Goal: Task Accomplishment & Management: Manage account settings

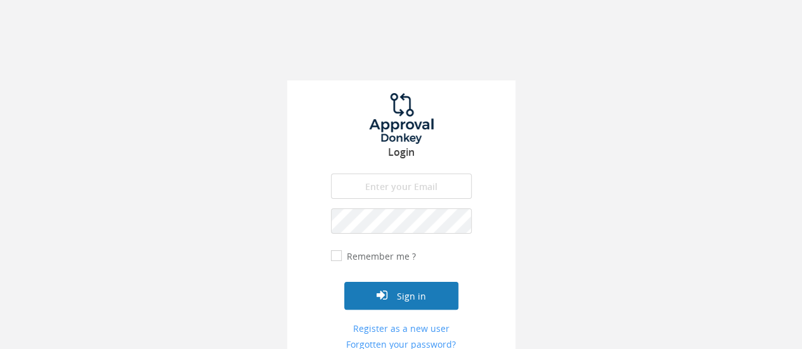
type input "ivana.boledovicova@teachforslovakia.sk"
click at [424, 294] on button "Sign in" at bounding box center [401, 296] width 114 height 28
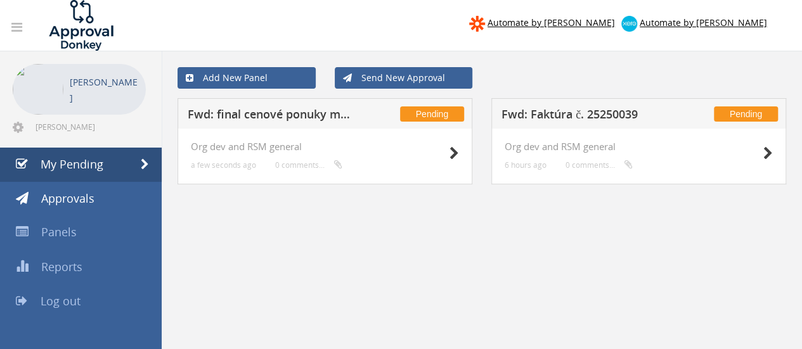
click at [280, 120] on h5 "Fwd: final cenové ponuky merchu na event" at bounding box center [270, 116] width 165 height 16
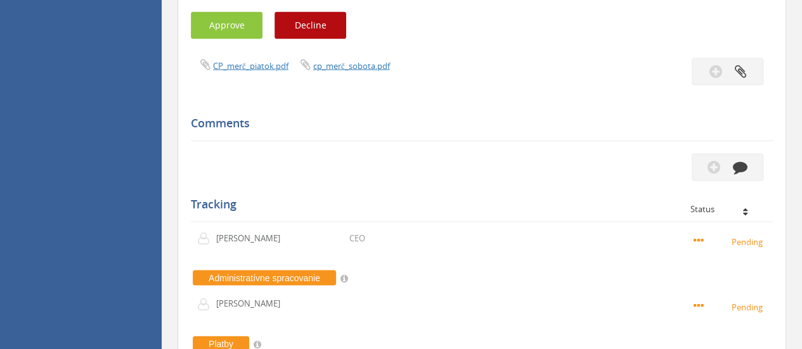
scroll to position [1206, 0]
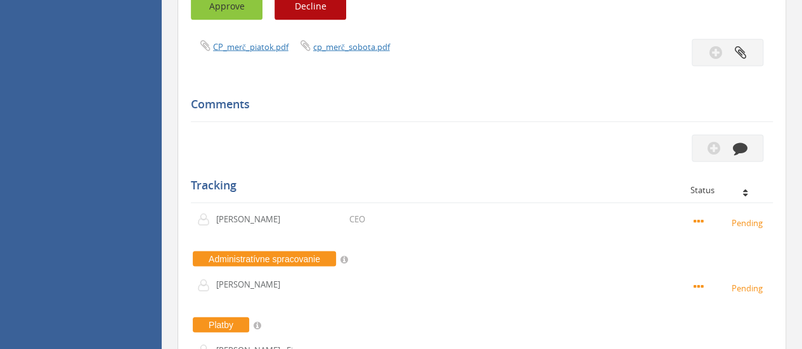
click at [246, 10] on button "Approve" at bounding box center [227, 6] width 72 height 27
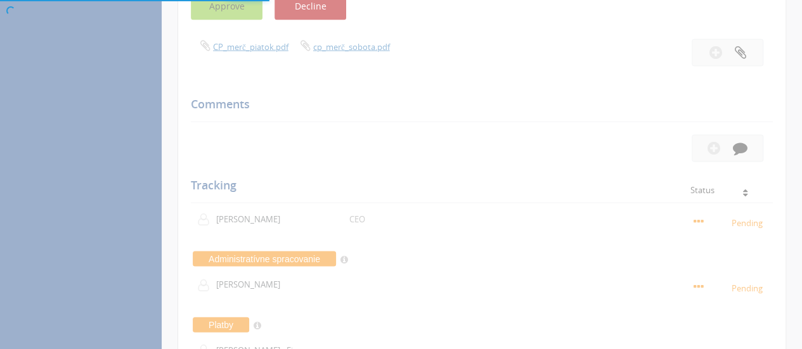
scroll to position [51, 0]
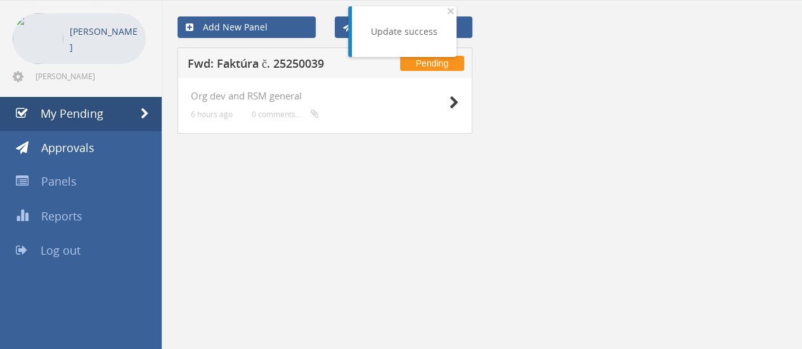
click at [285, 62] on h5 "Fwd: Faktúra č. 25250039" at bounding box center [270, 66] width 165 height 16
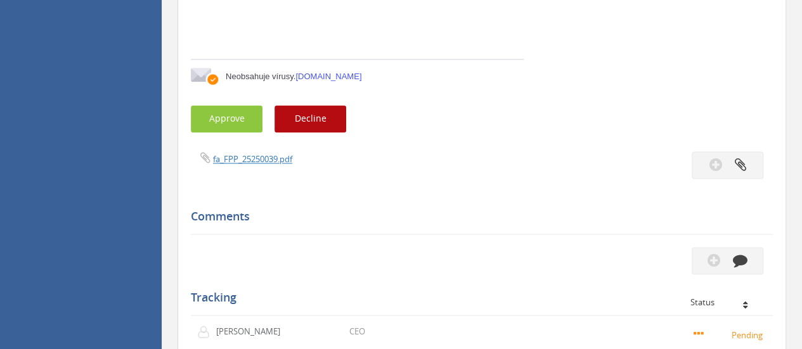
scroll to position [824, 0]
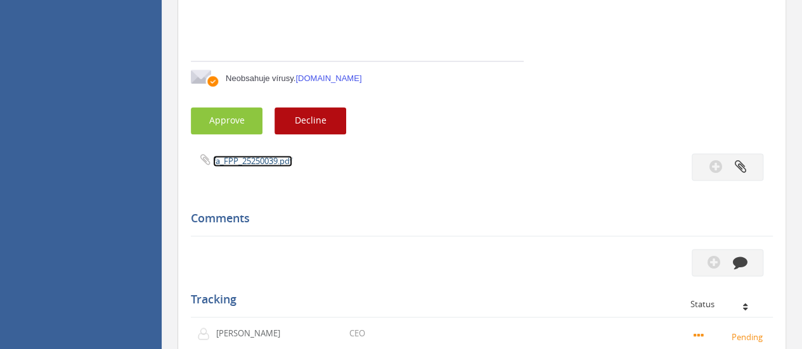
click at [245, 160] on link "fa_FPP_25250039.pdf" at bounding box center [252, 160] width 79 height 11
click at [236, 114] on button "Approve" at bounding box center [227, 120] width 72 height 27
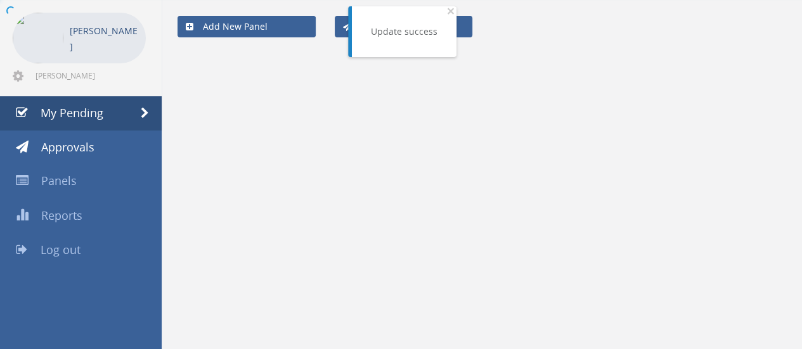
scroll to position [51, 0]
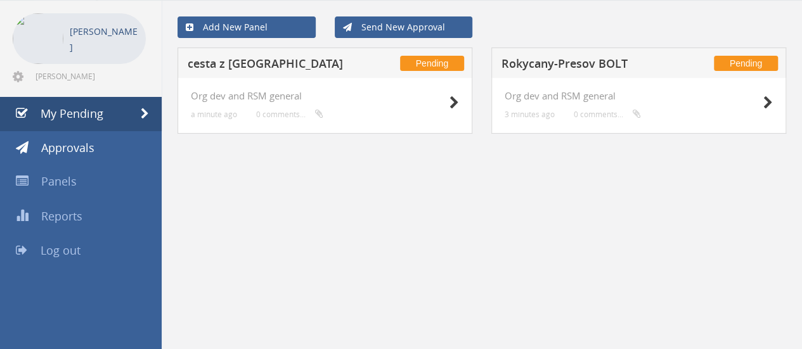
click at [267, 64] on h5 "cesta z [GEOGRAPHIC_DATA]" at bounding box center [270, 66] width 165 height 16
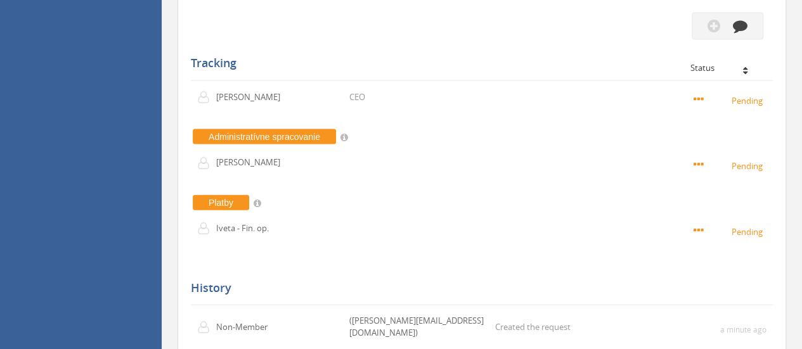
scroll to position [1350, 0]
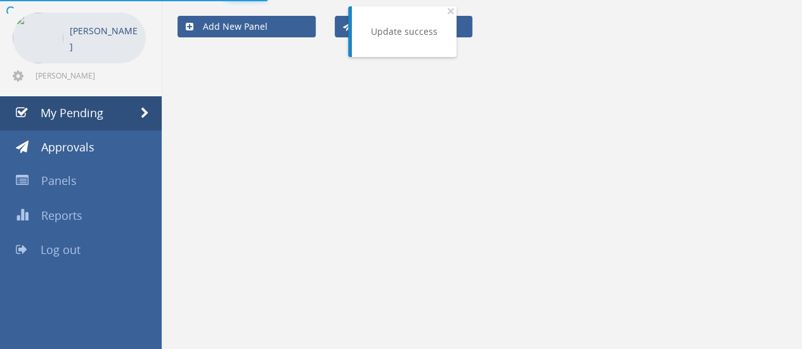
scroll to position [51, 0]
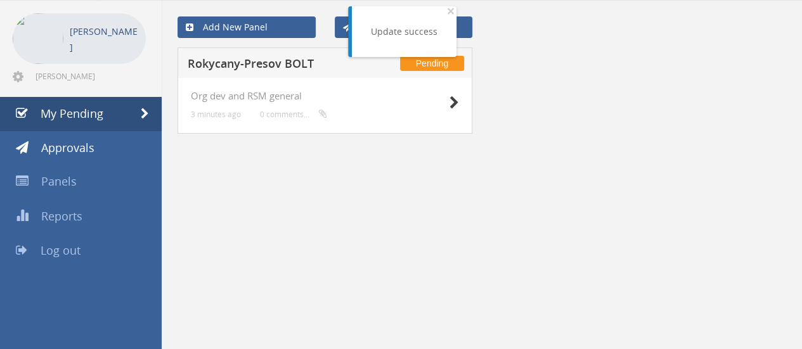
click at [241, 67] on h5 "Rokycany-Presov BOLT" at bounding box center [270, 66] width 165 height 16
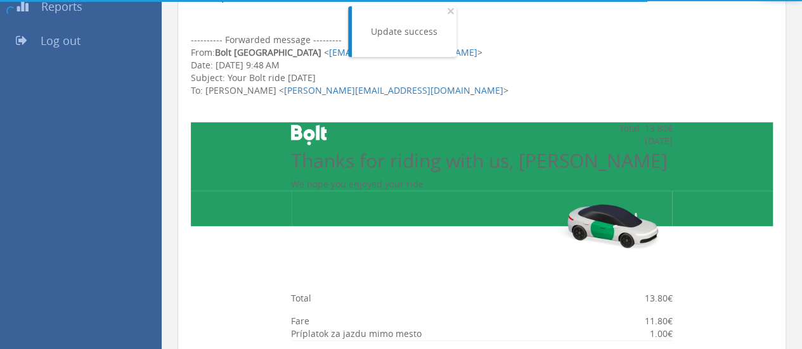
scroll to position [1350, 0]
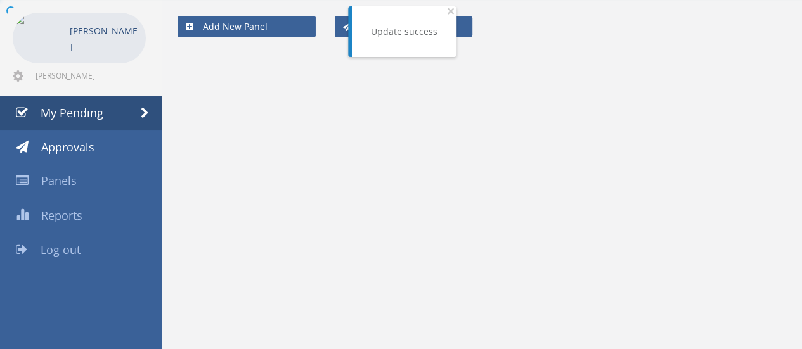
scroll to position [51, 0]
